Goal: Task Accomplishment & Management: Manage account settings

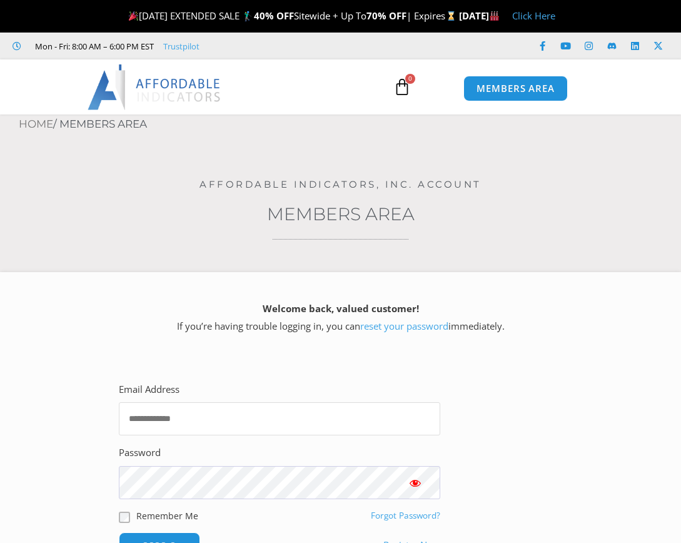
type input "**********"
click at [424, 477] on button "Show password" at bounding box center [415, 482] width 50 height 33
click at [576, 378] on div "**********" at bounding box center [340, 469] width 487 height 221
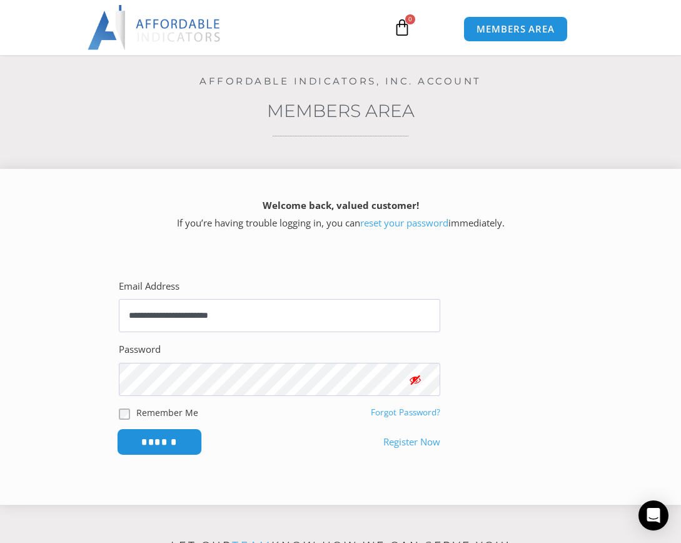
click at [168, 442] on input "******" at bounding box center [160, 442] width 86 height 27
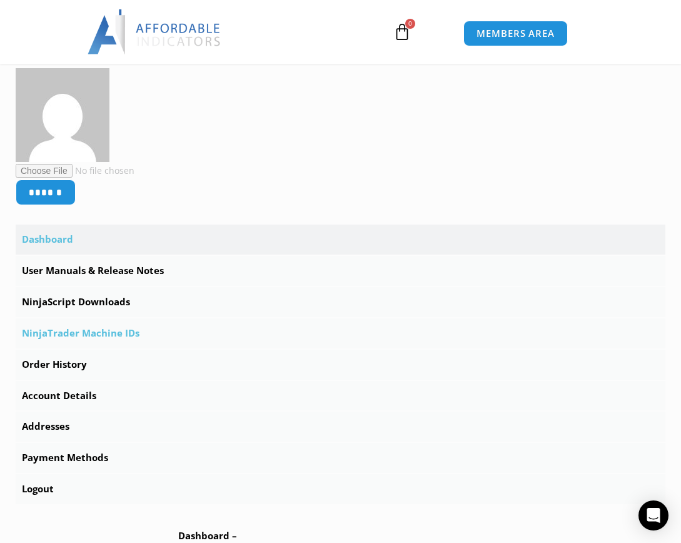
scroll to position [265, 0]
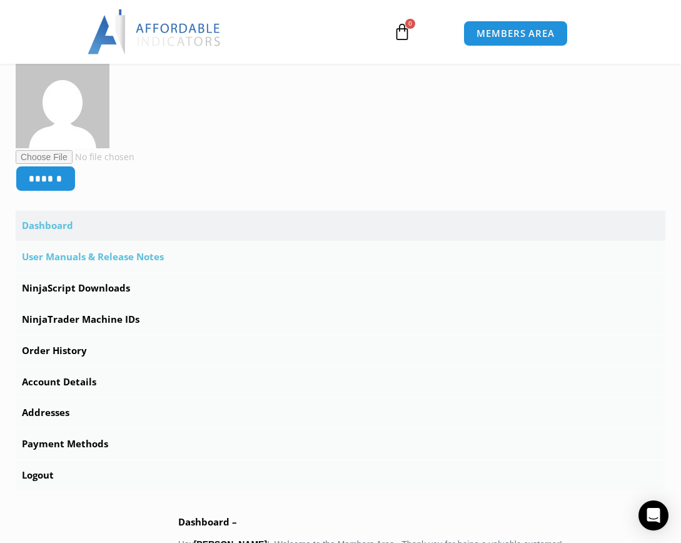
click at [110, 260] on link "User Manuals & Release Notes" at bounding box center [341, 257] width 650 height 30
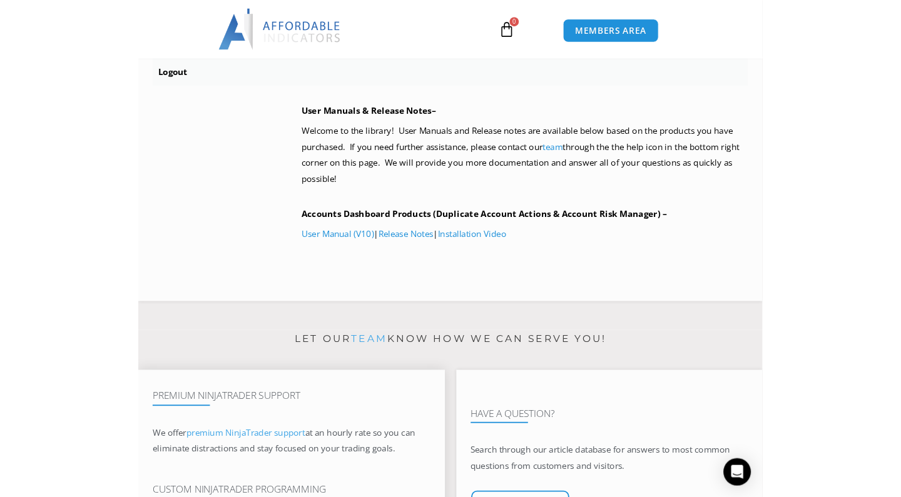
scroll to position [583, 0]
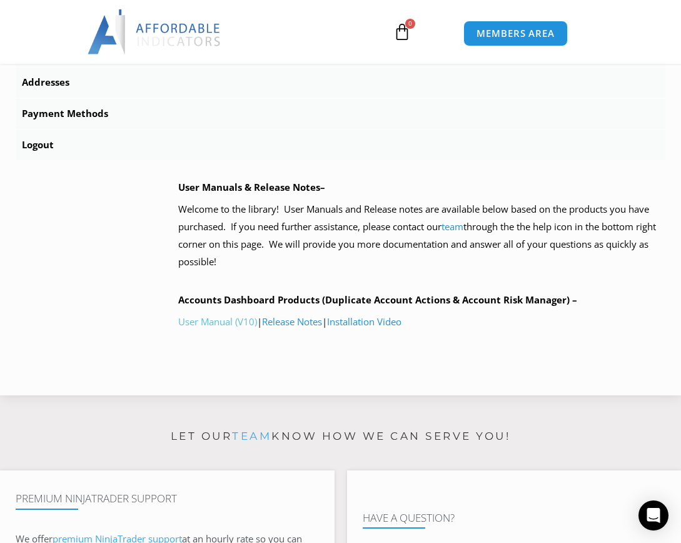
click at [221, 315] on link "User Manual (V10)" at bounding box center [217, 321] width 79 height 13
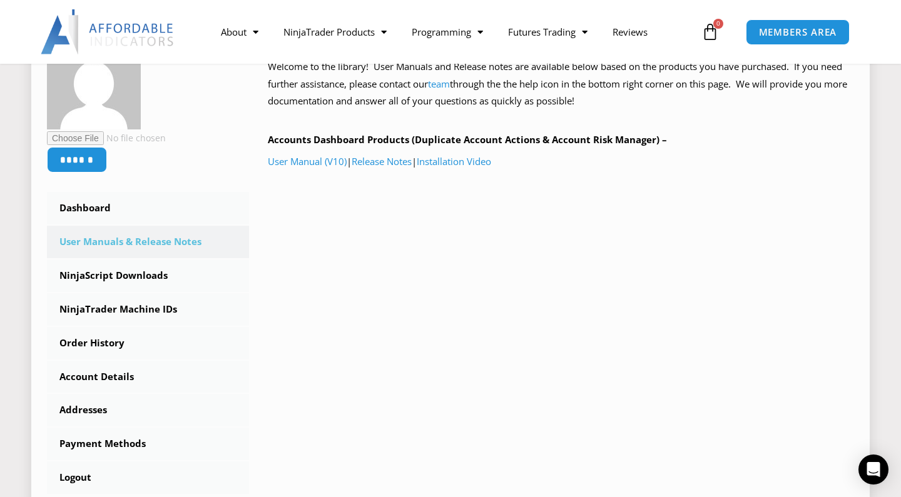
scroll to position [249, 0]
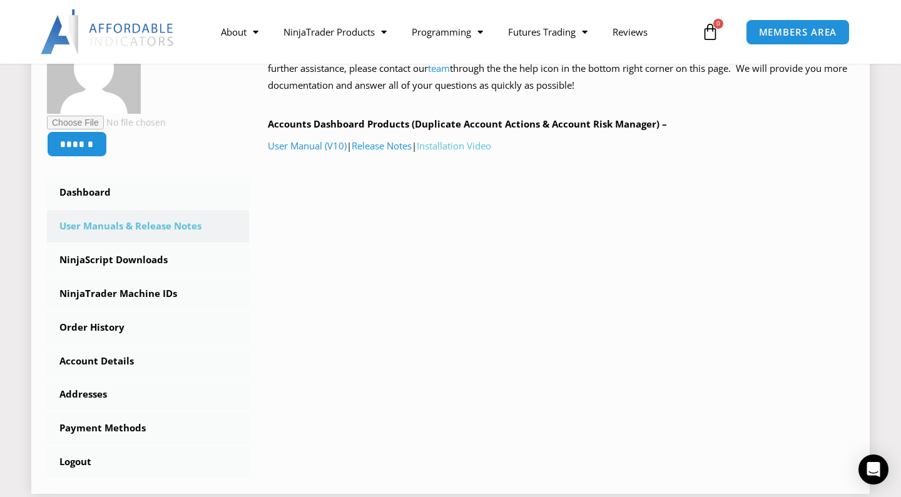
click at [452, 141] on link "Installation Video" at bounding box center [454, 146] width 74 height 13
click at [681, 34] on span "MEMBERS AREA" at bounding box center [798, 32] width 86 height 11
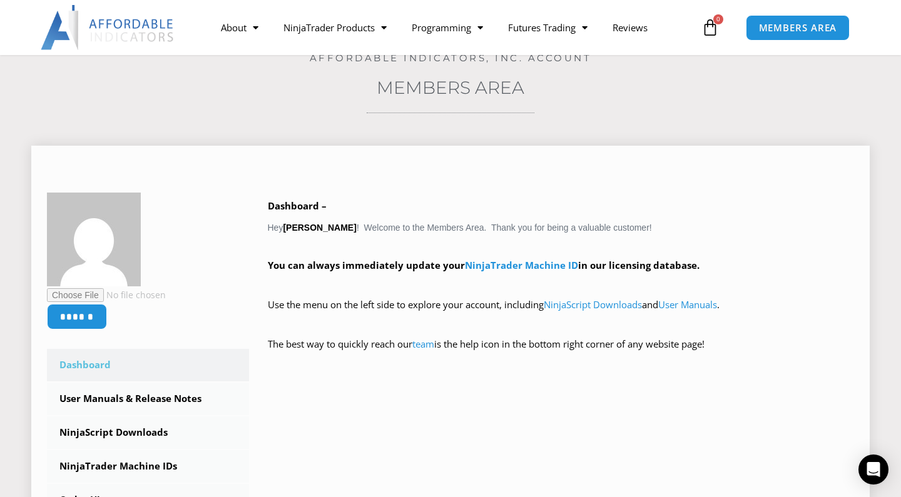
scroll to position [84, 0]
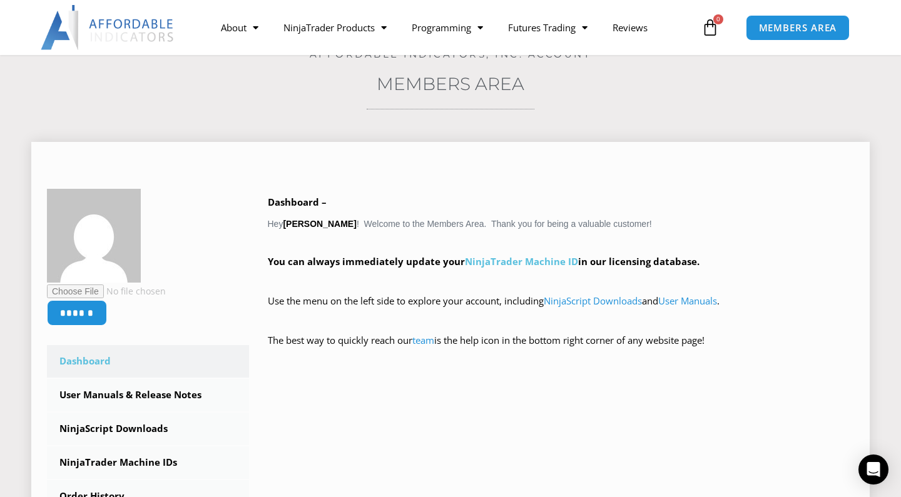
click at [495, 263] on link "NinjaTrader Machine ID" at bounding box center [521, 261] width 113 height 13
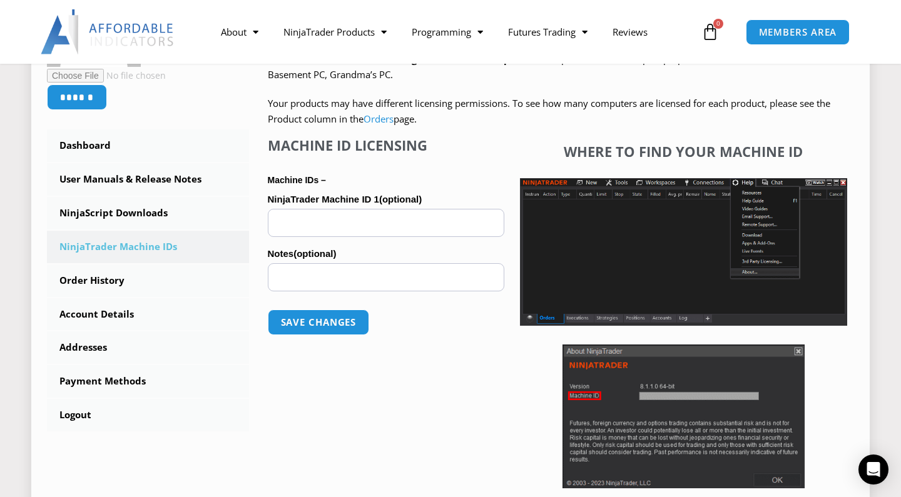
scroll to position [306, 0]
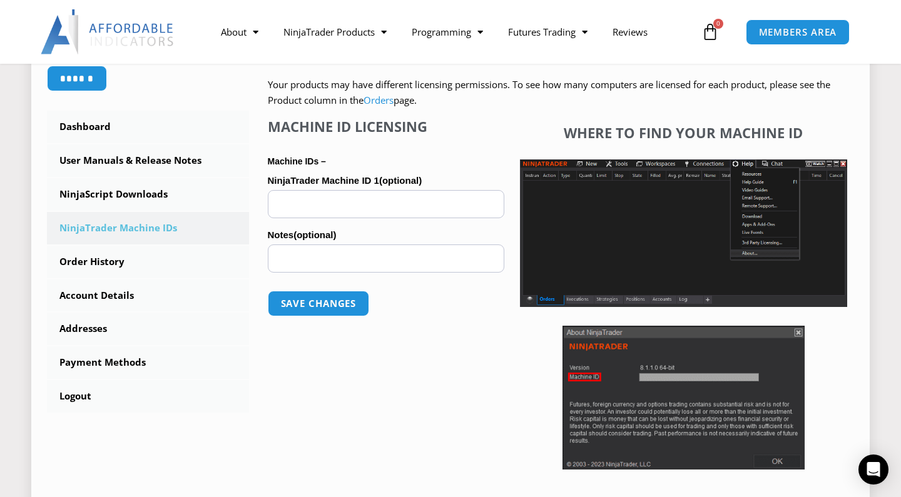
click at [414, 226] on label "Notes (optional)" at bounding box center [386, 235] width 237 height 19
click at [414, 245] on input "Notes (optional)" at bounding box center [386, 259] width 237 height 28
click at [390, 196] on input "NinjaTrader Machine ID 1 (optional)" at bounding box center [386, 204] width 237 height 28
